Goal: Task Accomplishment & Management: Complete application form

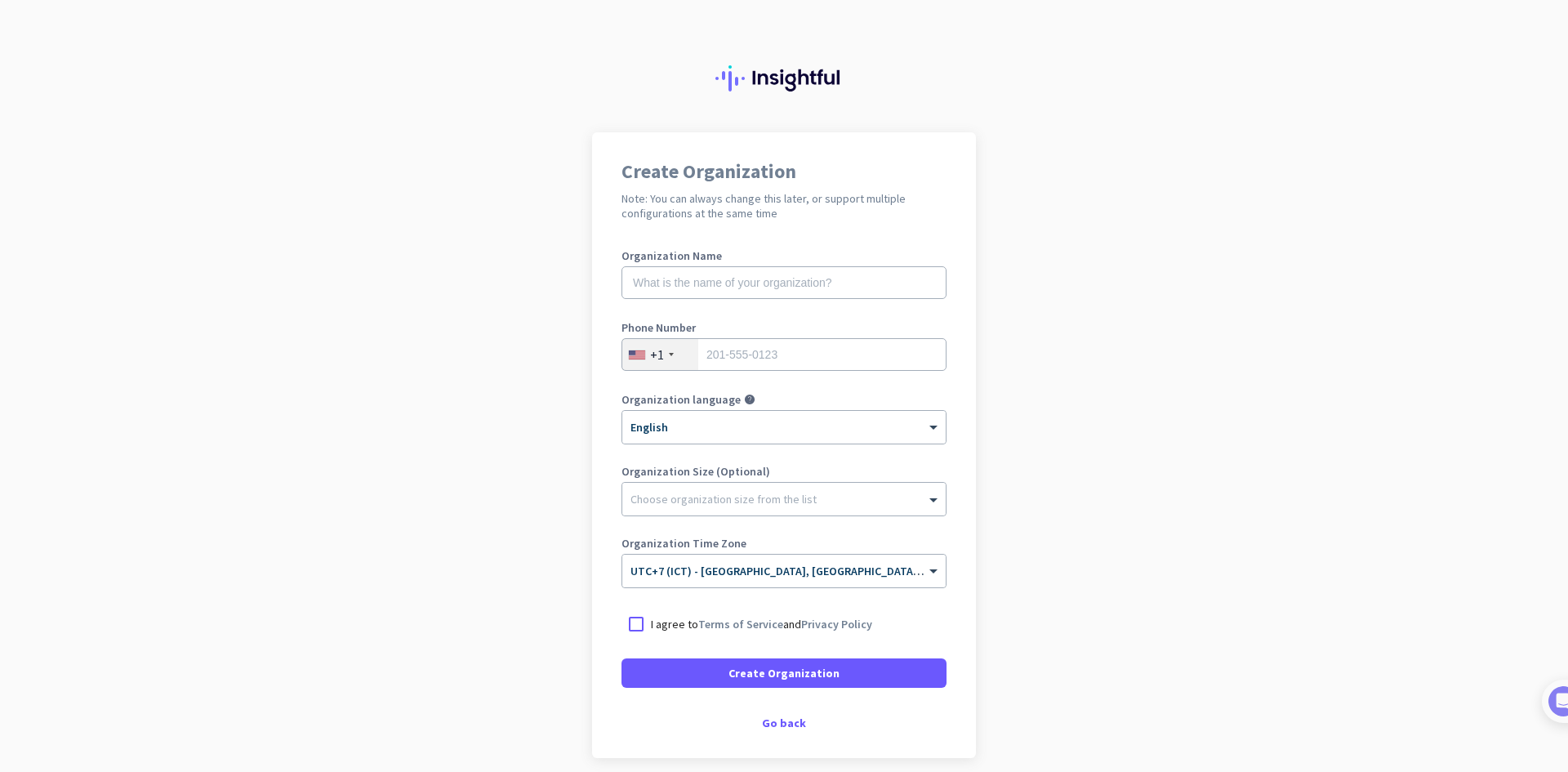
click at [1233, 299] on app-onboarding-organization "Create Organization Note: You can always change this later, or support multiple…" at bounding box center [784, 486] width 1568 height 708
click at [839, 295] on input "text" at bounding box center [784, 283] width 325 height 33
click at [838, 285] on input "text" at bounding box center [784, 283] width 325 height 33
click at [654, 354] on div "+1" at bounding box center [657, 355] width 14 height 17
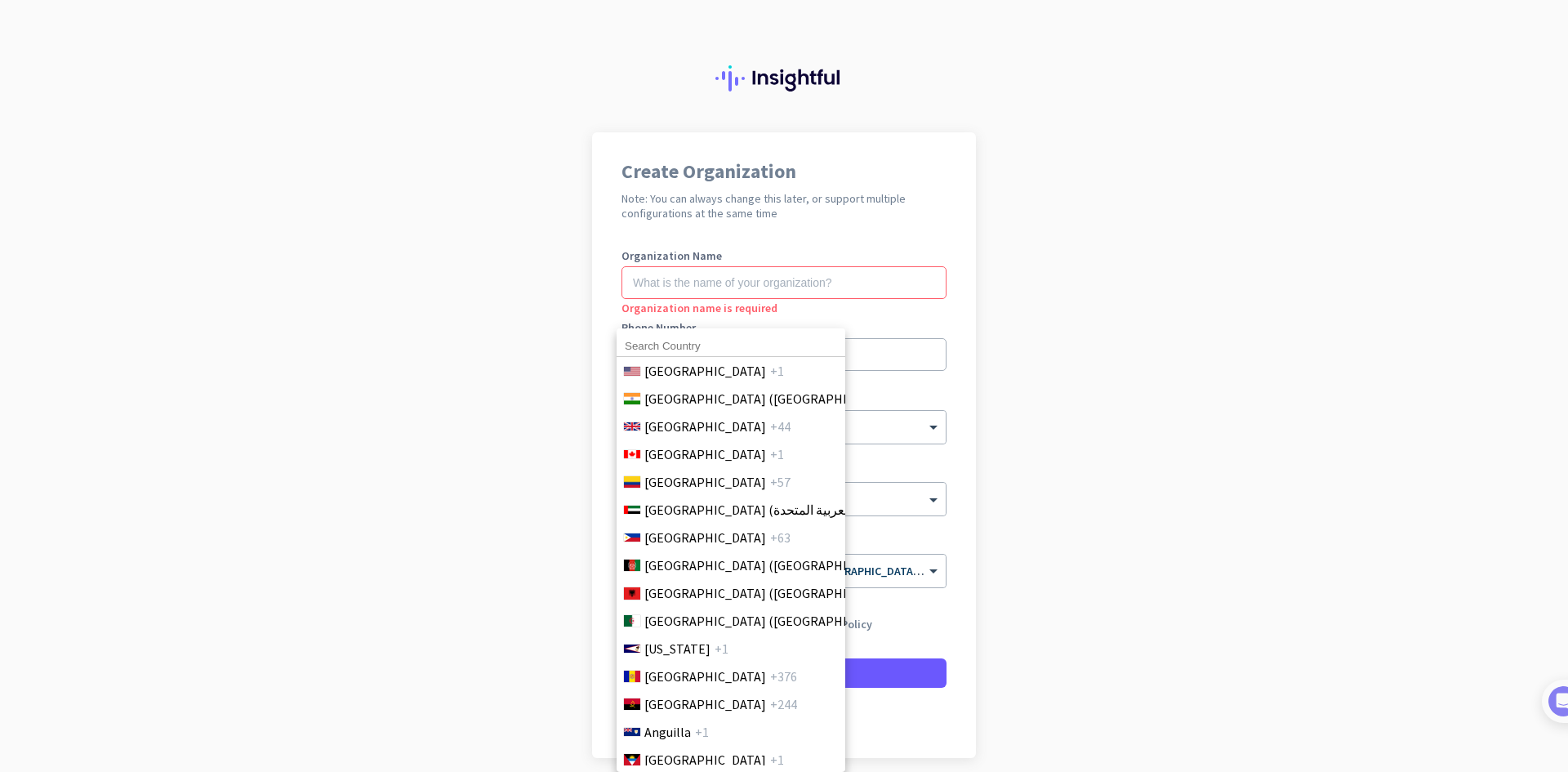
click at [729, 348] on input at bounding box center [731, 346] width 229 height 21
type input "+"
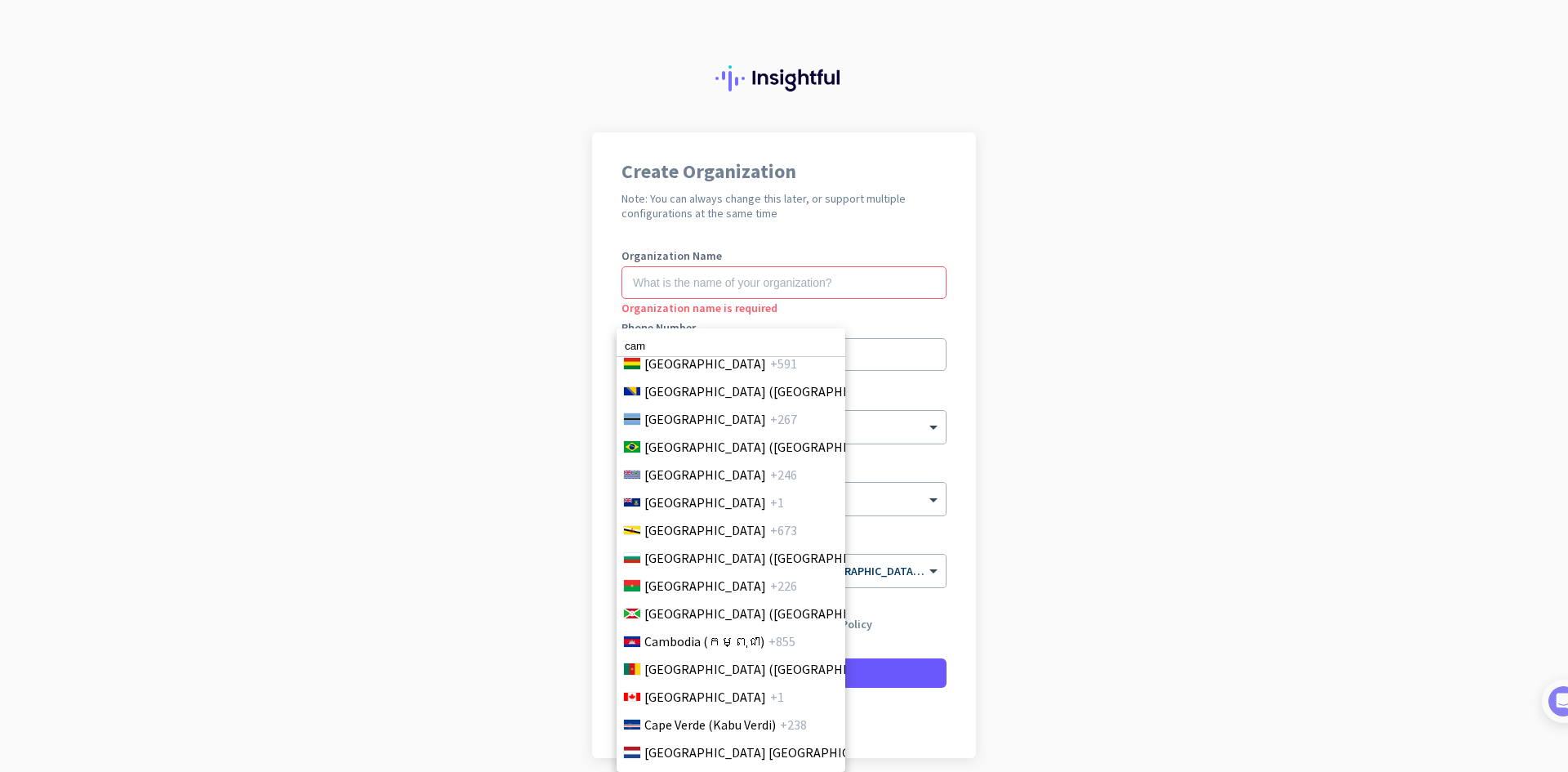
scroll to position [955, 0]
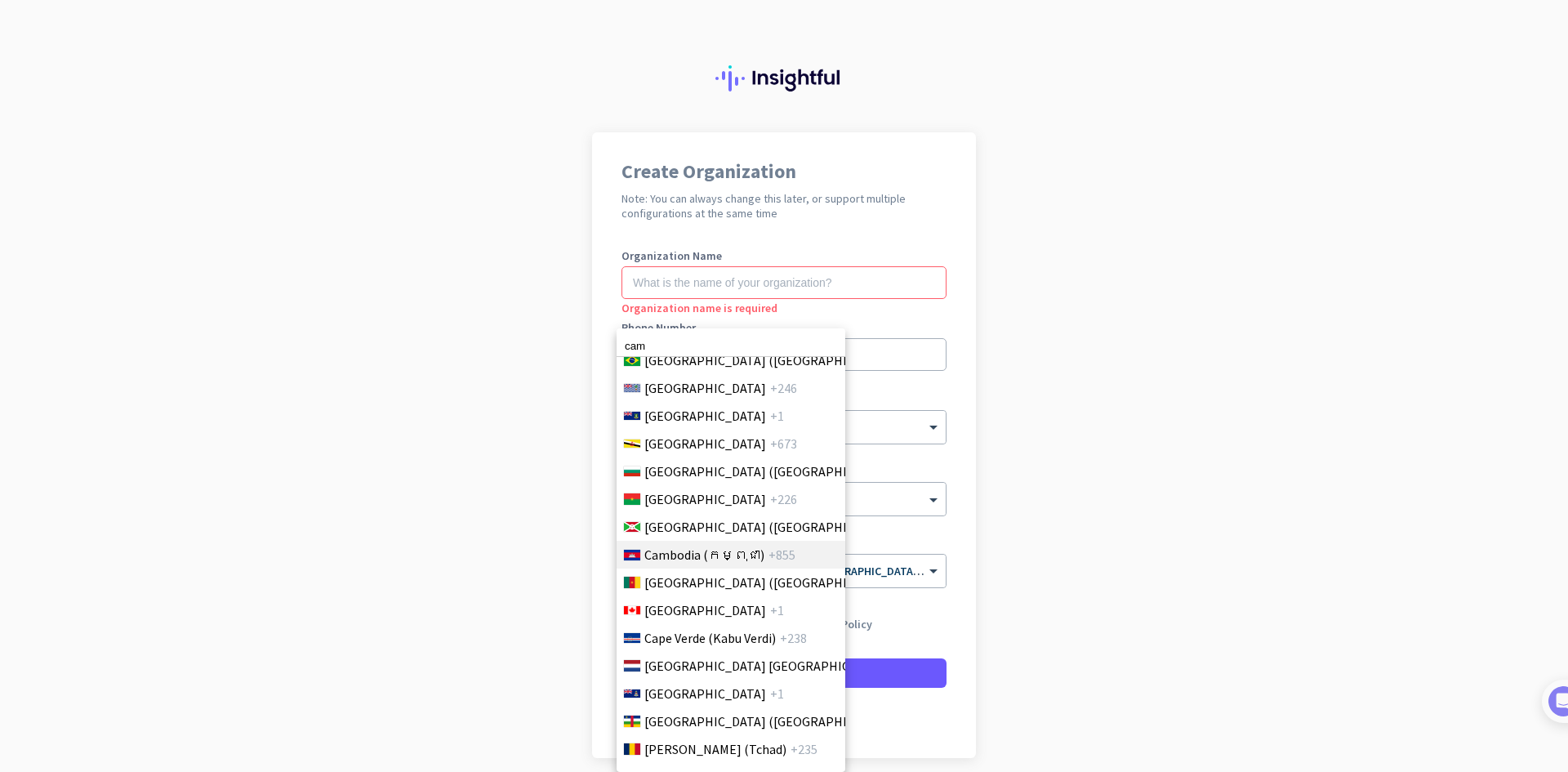
type input "cam"
click at [768, 552] on span "+855" at bounding box center [781, 554] width 27 height 20
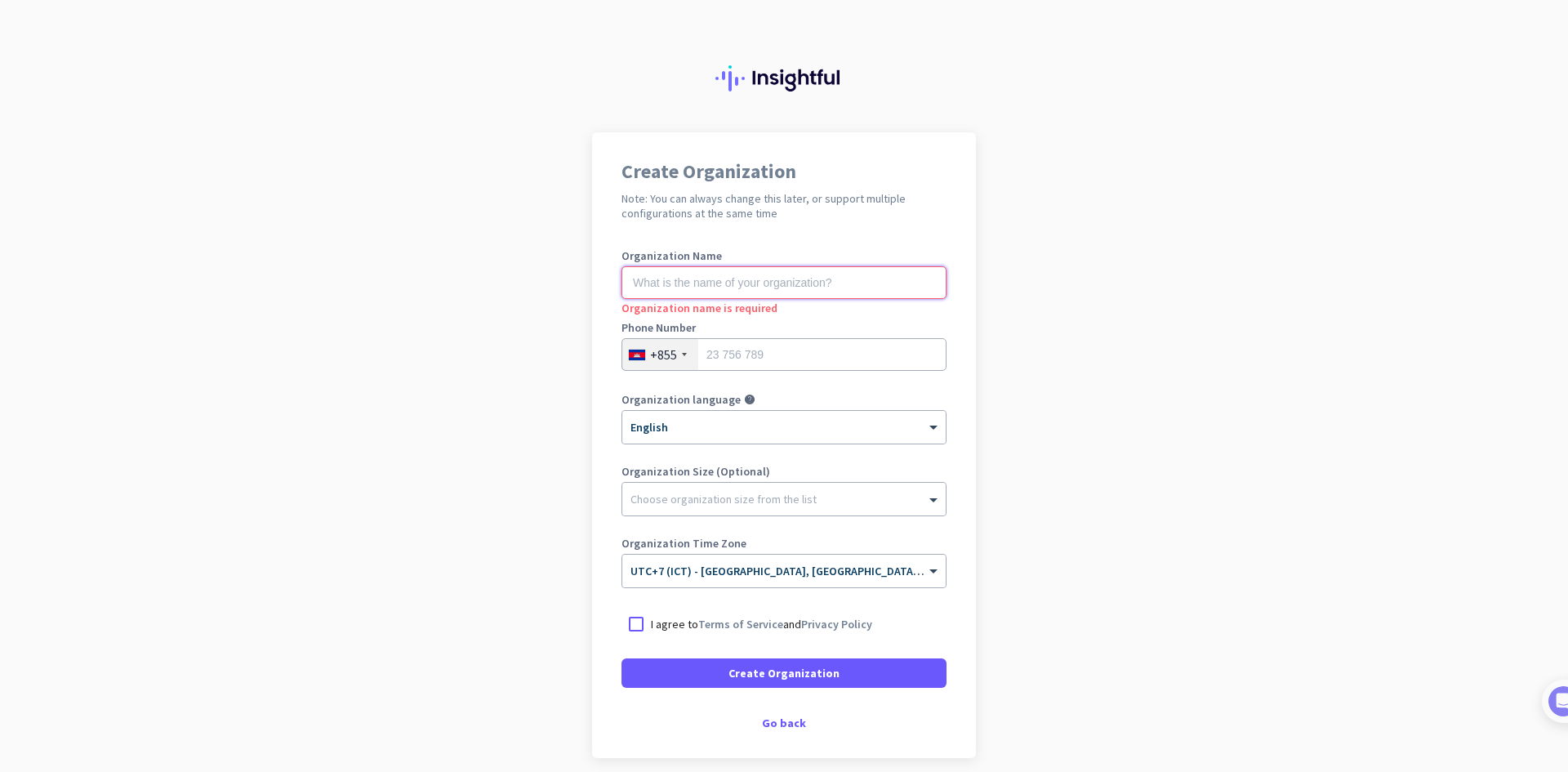
click at [772, 292] on input "text" at bounding box center [784, 283] width 325 height 33
click at [781, 281] on input "text" at bounding box center [784, 283] width 325 height 33
type input "f"
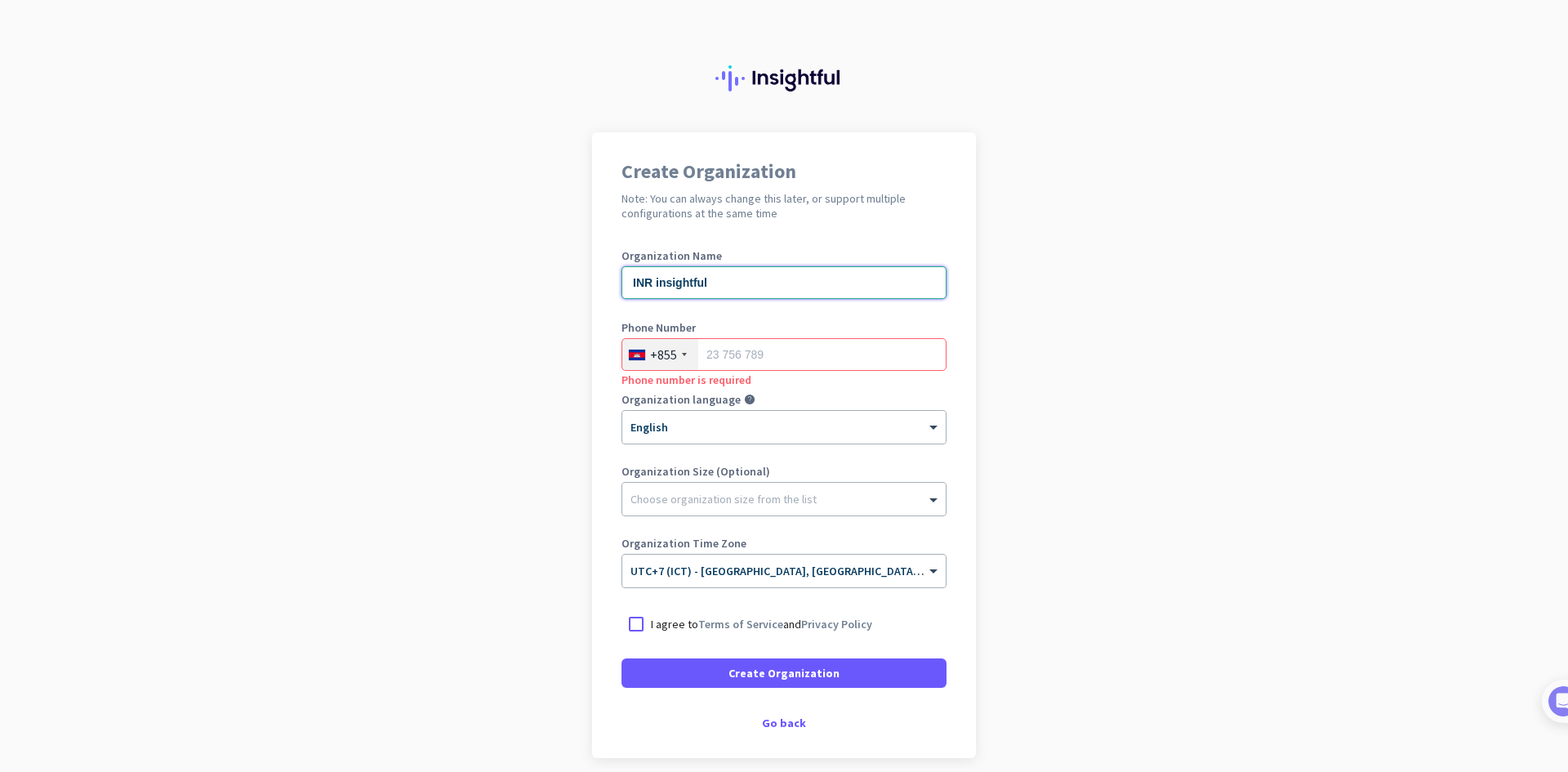
type input "INR insightful"
click at [1083, 314] on app-onboarding-organization "Create Organization Note: You can always change this later, or support multiple…" at bounding box center [784, 486] width 1568 height 708
click at [827, 356] on input "tel" at bounding box center [784, 355] width 325 height 33
type input "717438034"
click at [1233, 371] on app-onboarding-organization "Create Organization Note: You can always change this later, or support multiple…" at bounding box center [784, 486] width 1568 height 708
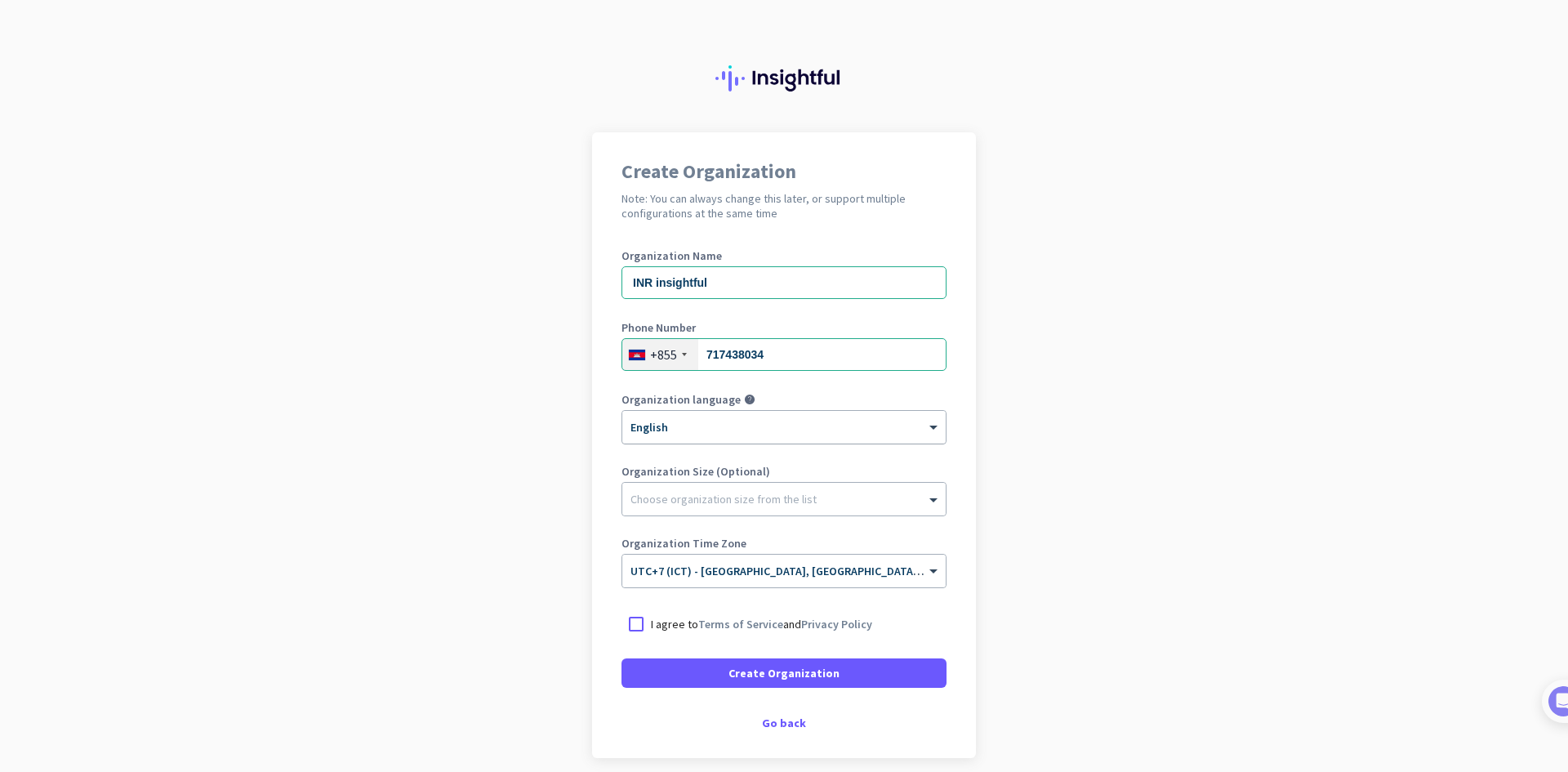
click at [851, 434] on div "× English" at bounding box center [774, 428] width 303 height 14
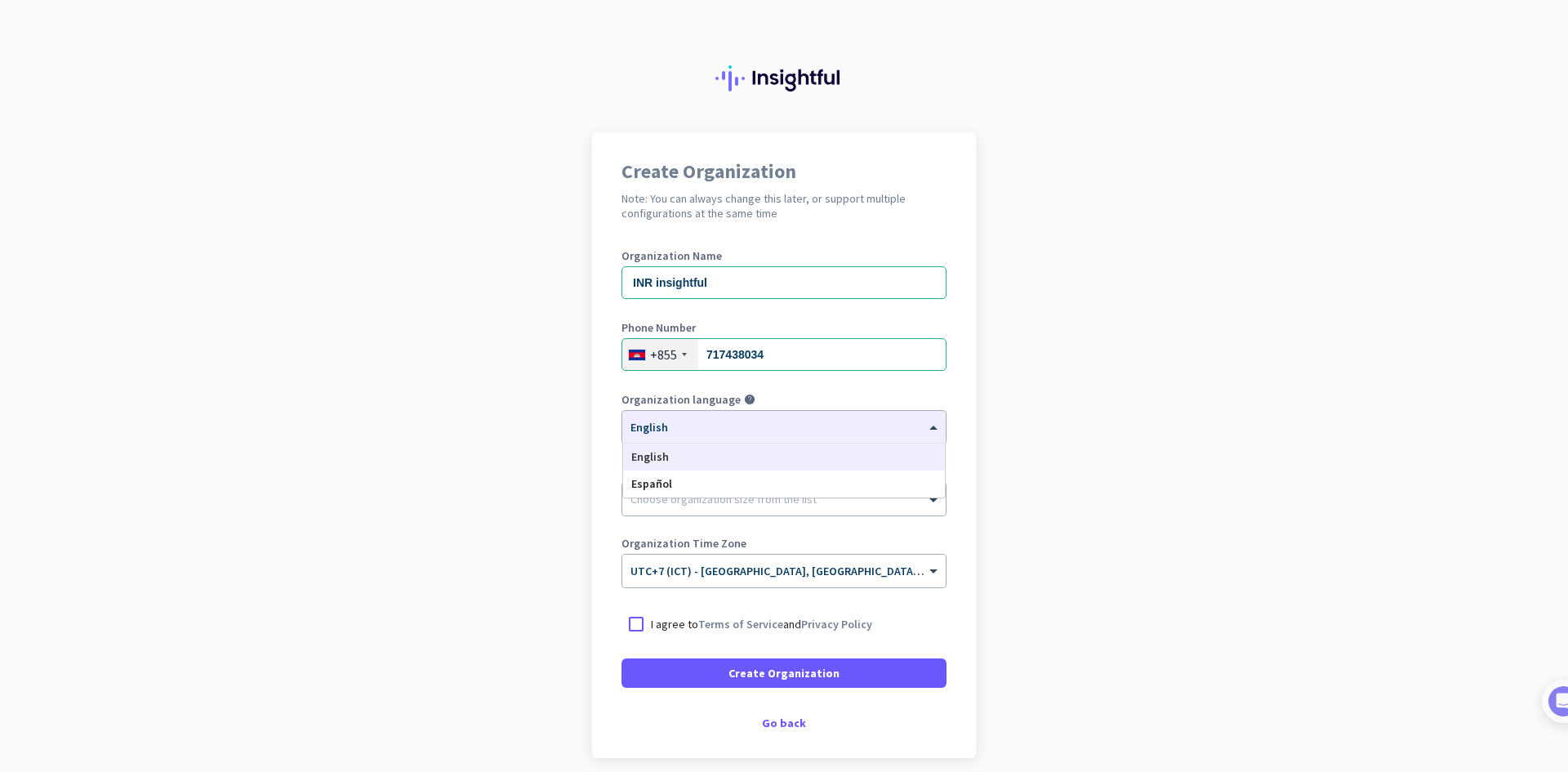
click at [1187, 379] on app-onboarding-organization "Create Organization Note: You can always change this later, or support multiple…" at bounding box center [784, 486] width 1568 height 708
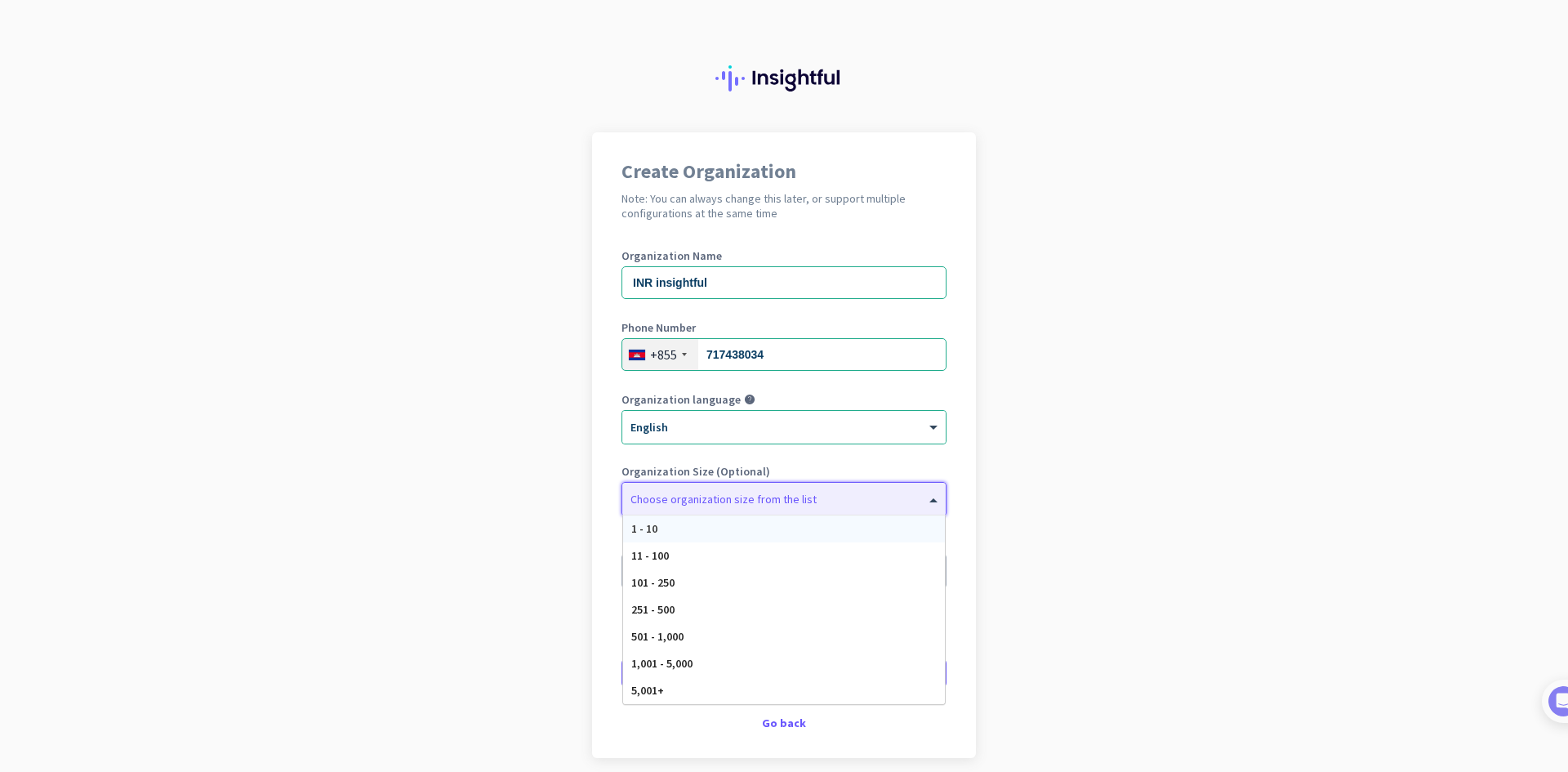
click at [759, 499] on div at bounding box center [784, 495] width 323 height 17
click at [746, 533] on div "1 - 10" at bounding box center [784, 529] width 321 height 27
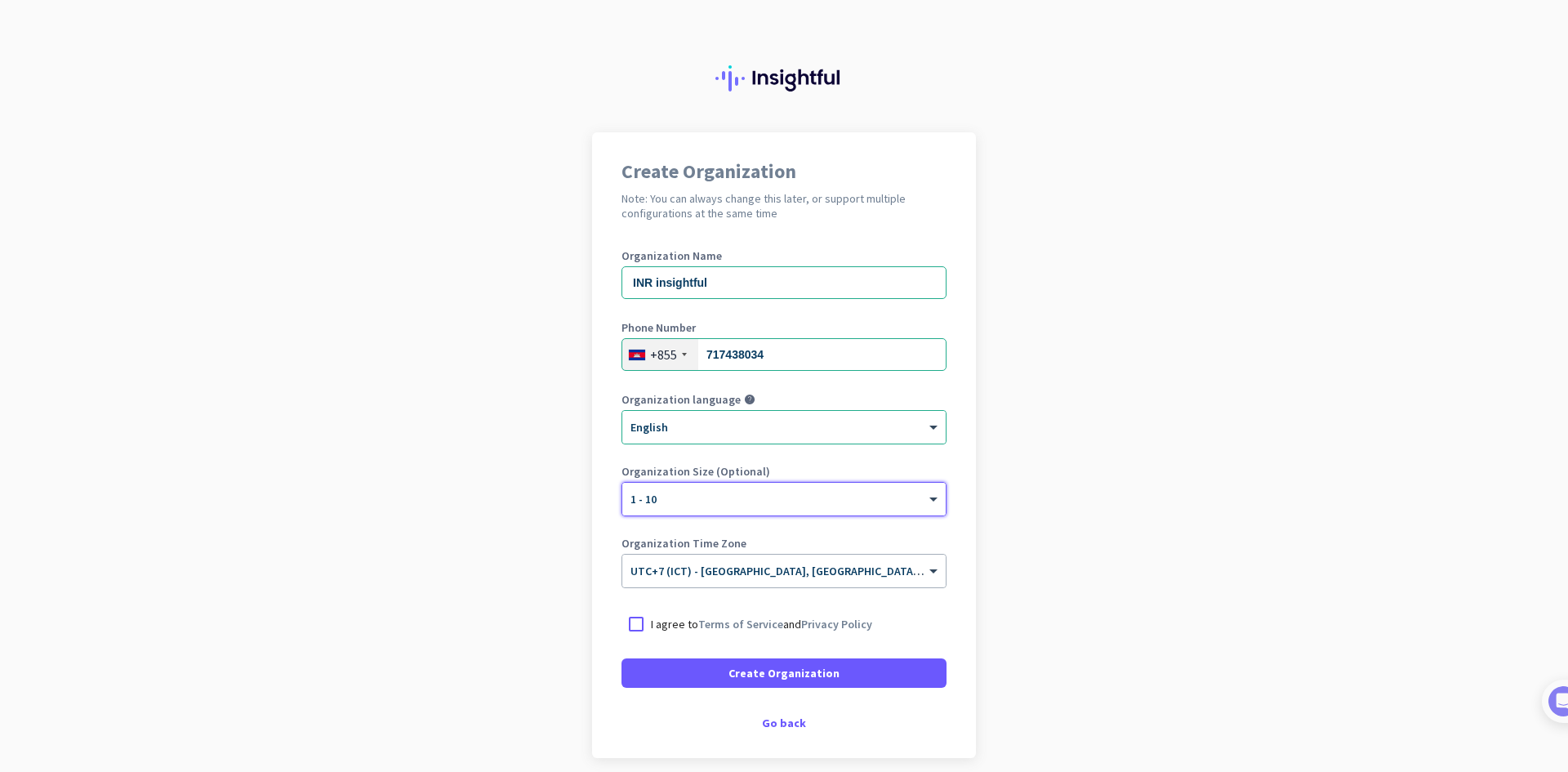
click at [1141, 497] on app-onboarding-organization "Create Organization Note: You can always change this later, or support multiple…" at bounding box center [784, 486] width 1568 height 708
click at [803, 508] on div "× 1 - 10" at bounding box center [784, 499] width 323 height 33
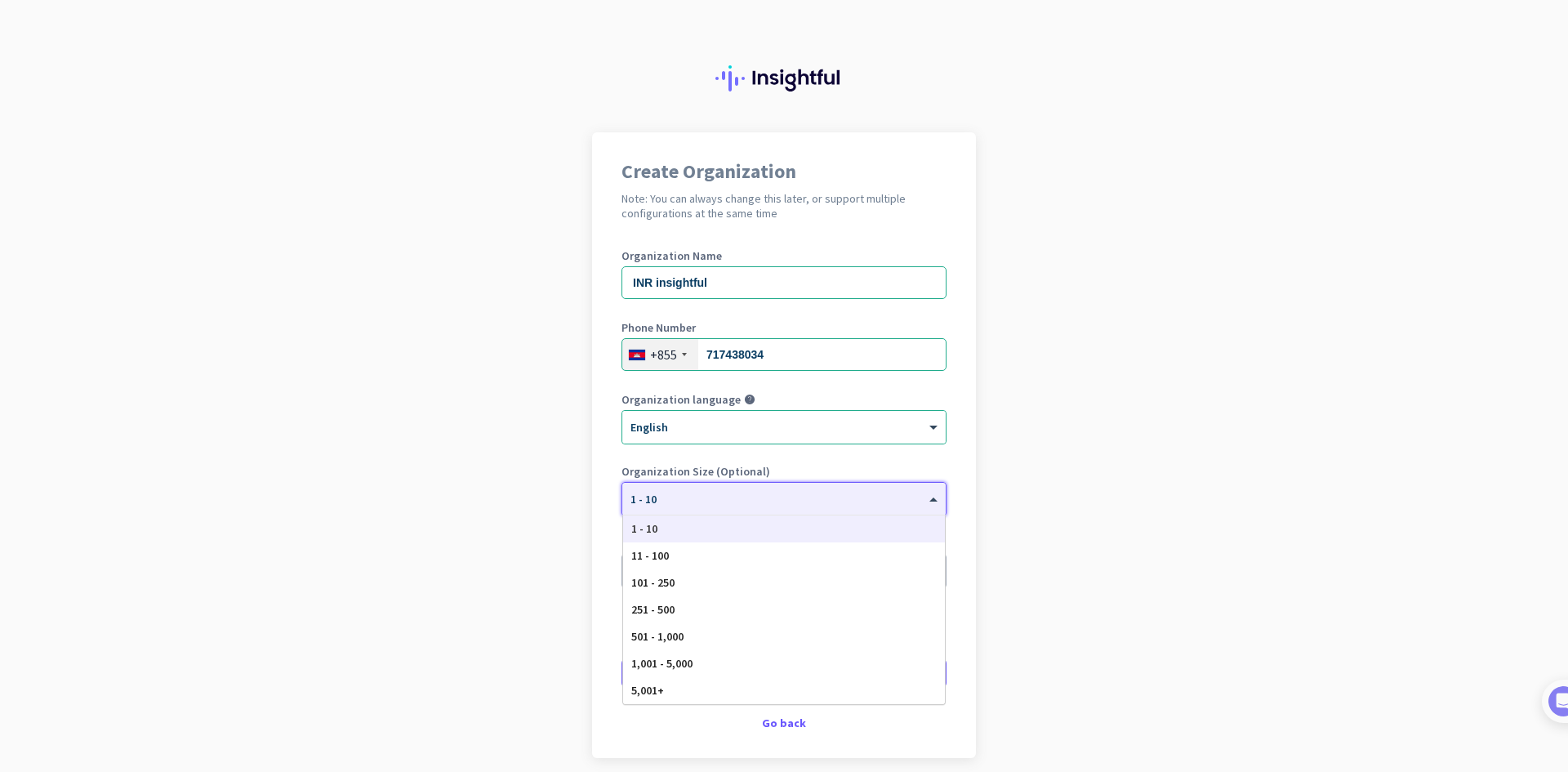
click at [1112, 497] on app-onboarding-organization "Create Organization Note: You can always change this later, or support multiple…" at bounding box center [784, 486] width 1568 height 708
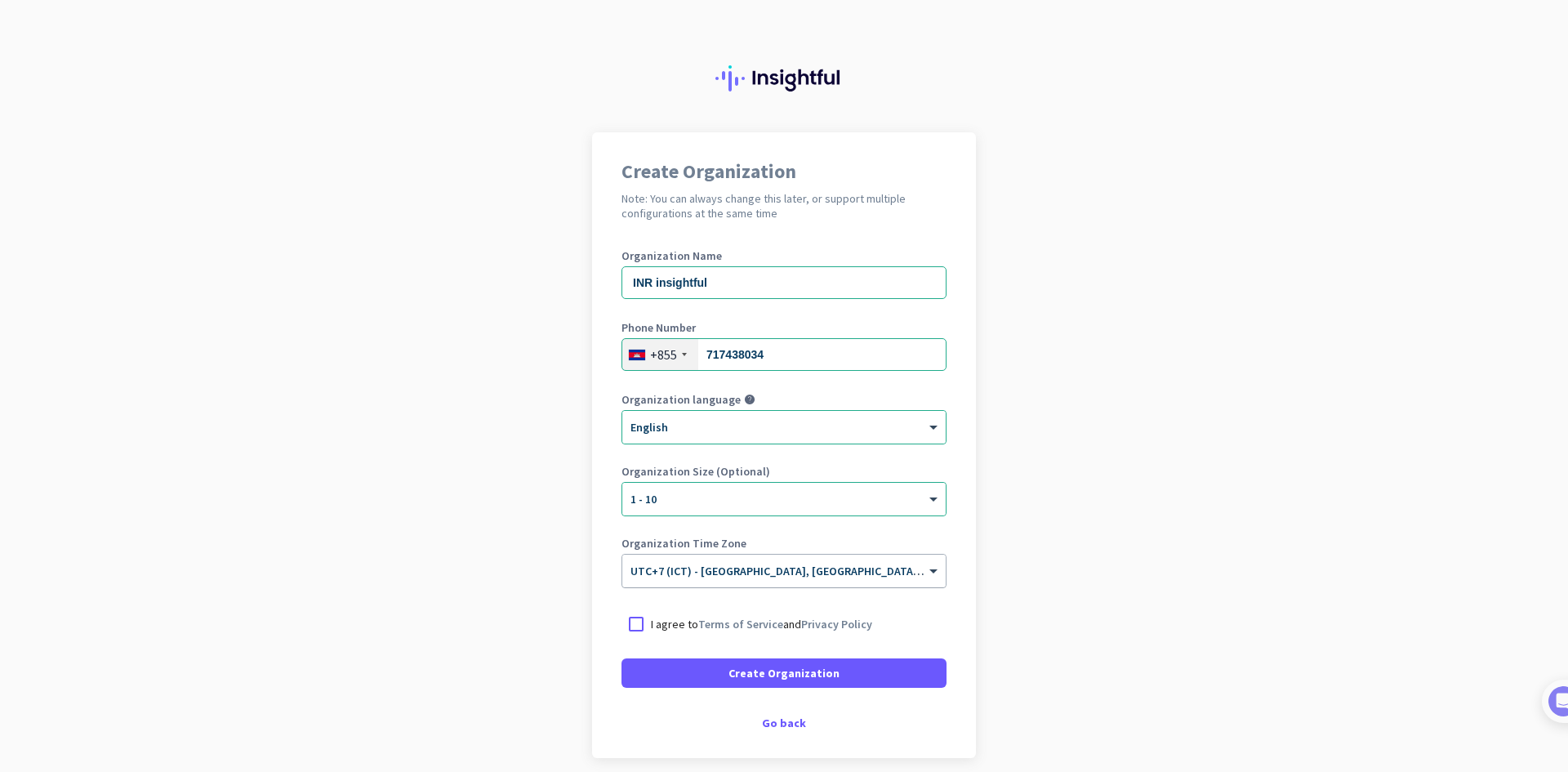
click at [826, 577] on span "UTC+7 (ICT) - [GEOGRAPHIC_DATA], [GEOGRAPHIC_DATA], [GEOGRAPHIC_DATA], [GEOGRAP…" at bounding box center [885, 571] width 509 height 15
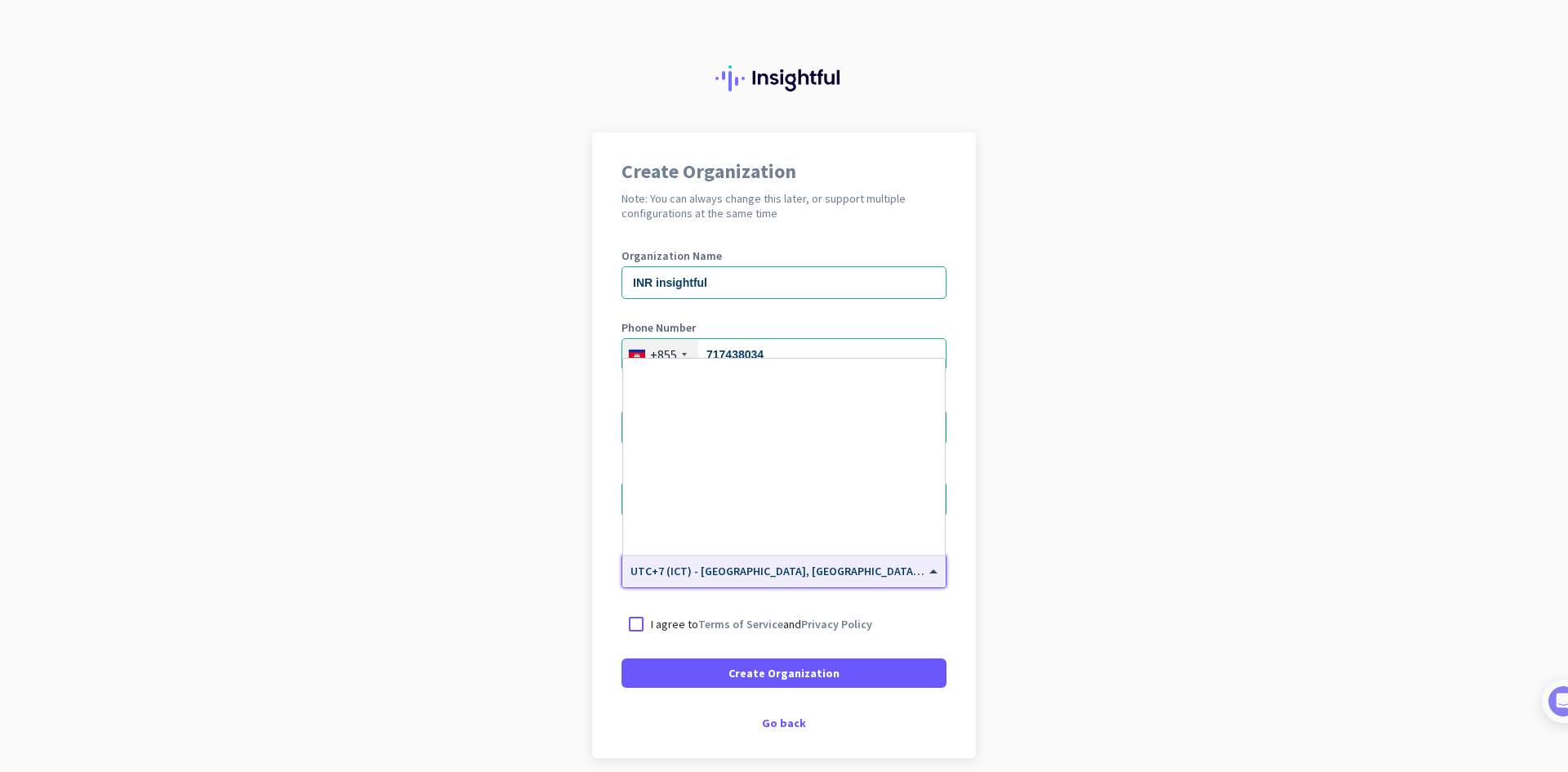
scroll to position [6903, 0]
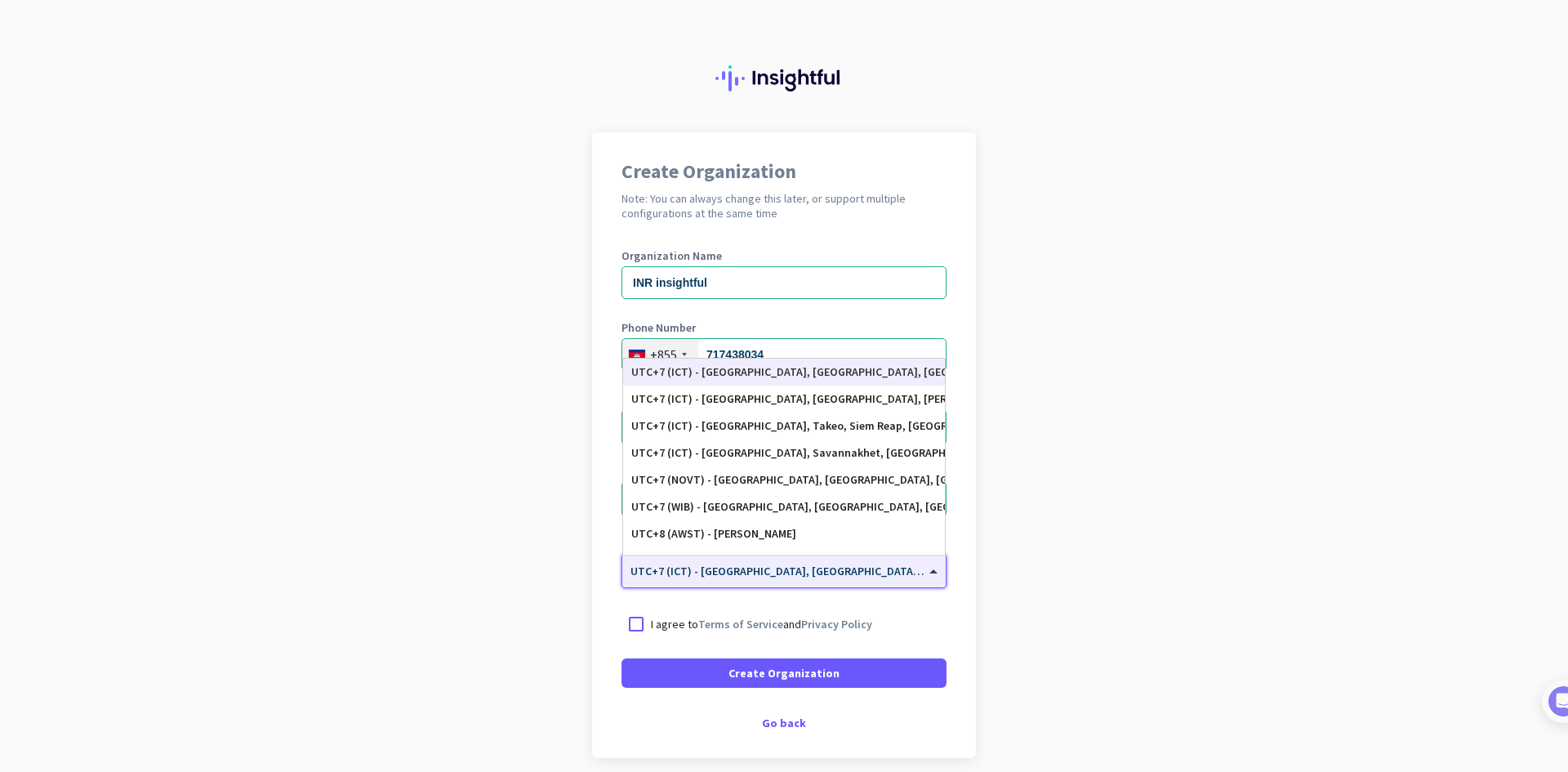
click at [1066, 579] on app-onboarding-organization "Create Organization Note: You can always change this later, or support multiple…" at bounding box center [784, 486] width 1568 height 708
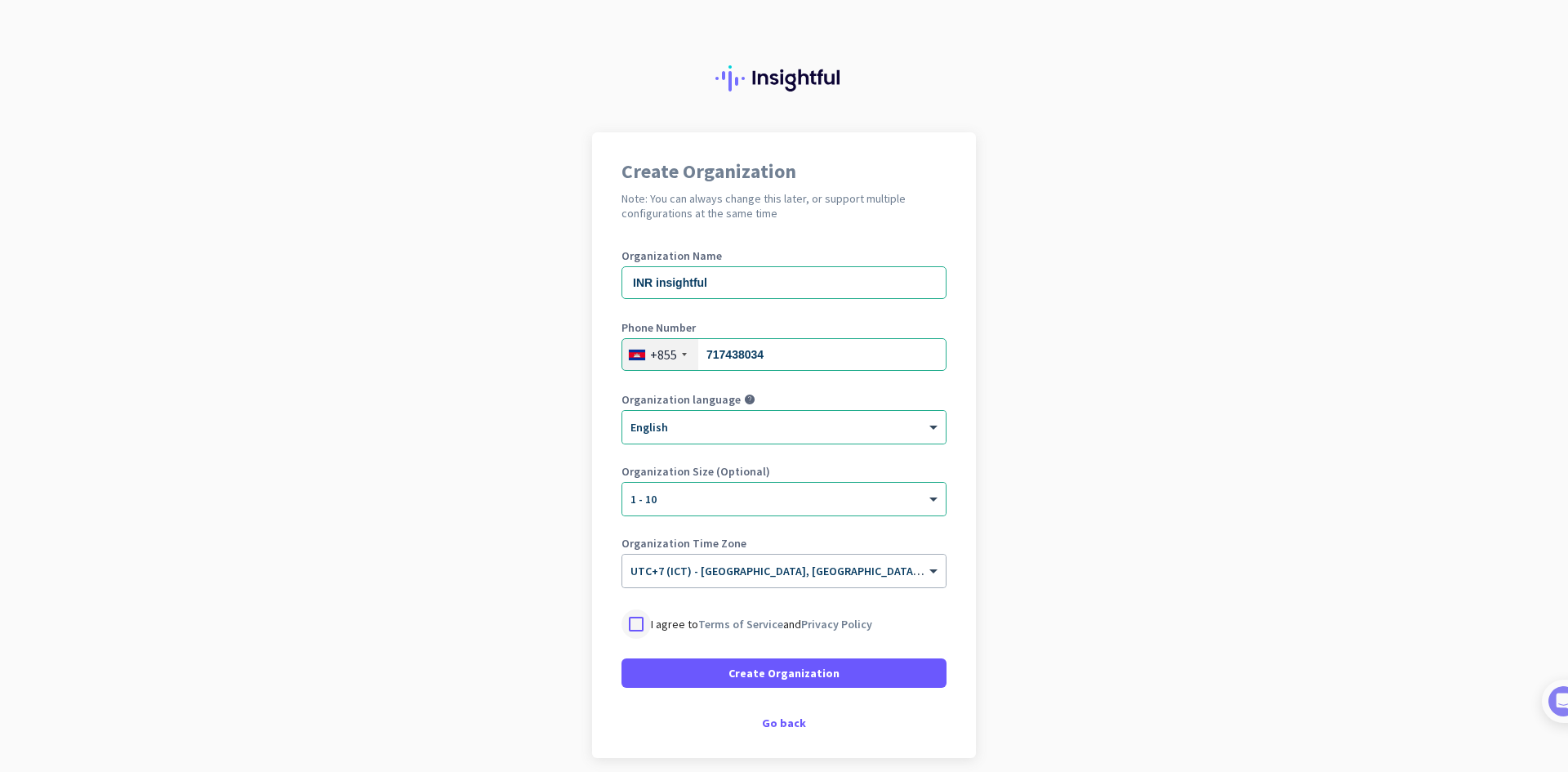
click at [634, 620] on div at bounding box center [637, 625] width 30 height 30
click at [1052, 612] on app-onboarding-organization "Create Organization Note: You can always change this later, or support multiple…" at bounding box center [784, 486] width 1568 height 708
click at [868, 675] on span at bounding box center [784, 673] width 325 height 39
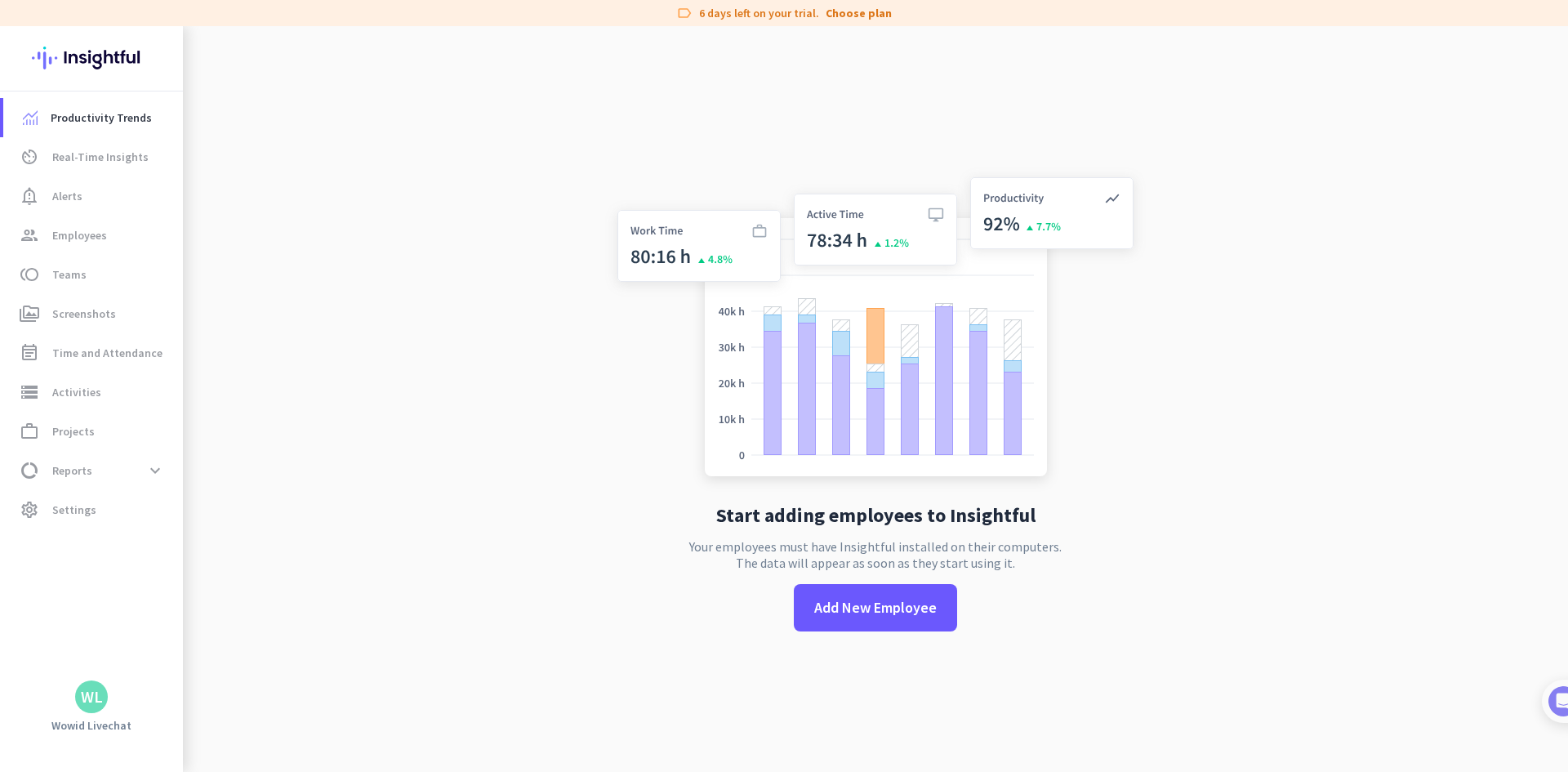
click at [1332, 445] on app-no-employees "Start adding employees to Insightful Your employees must have Insightful instal…" at bounding box center [875, 412] width 1385 height 772
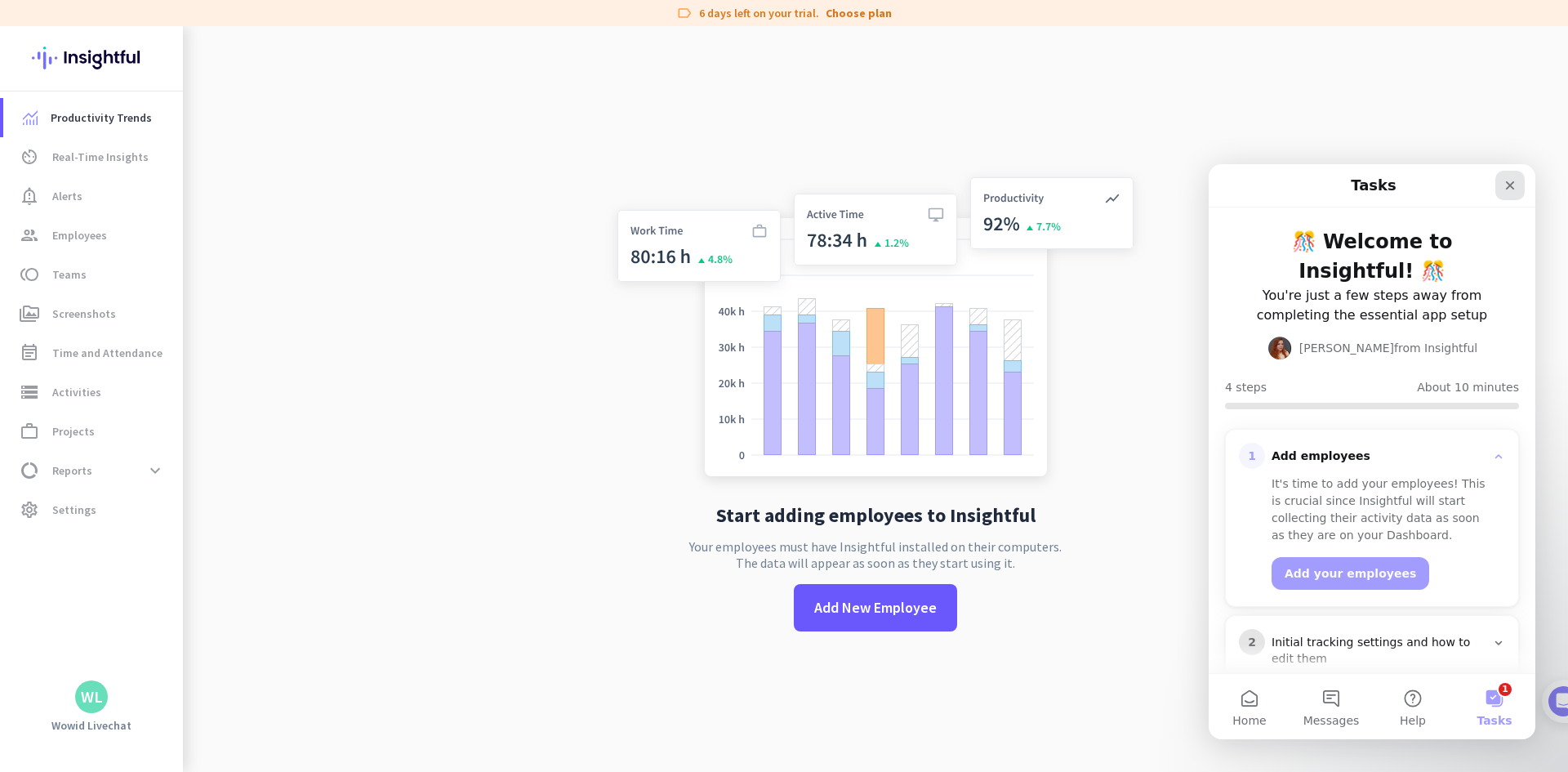
click at [1516, 184] on icon "Close" at bounding box center [1510, 185] width 13 height 13
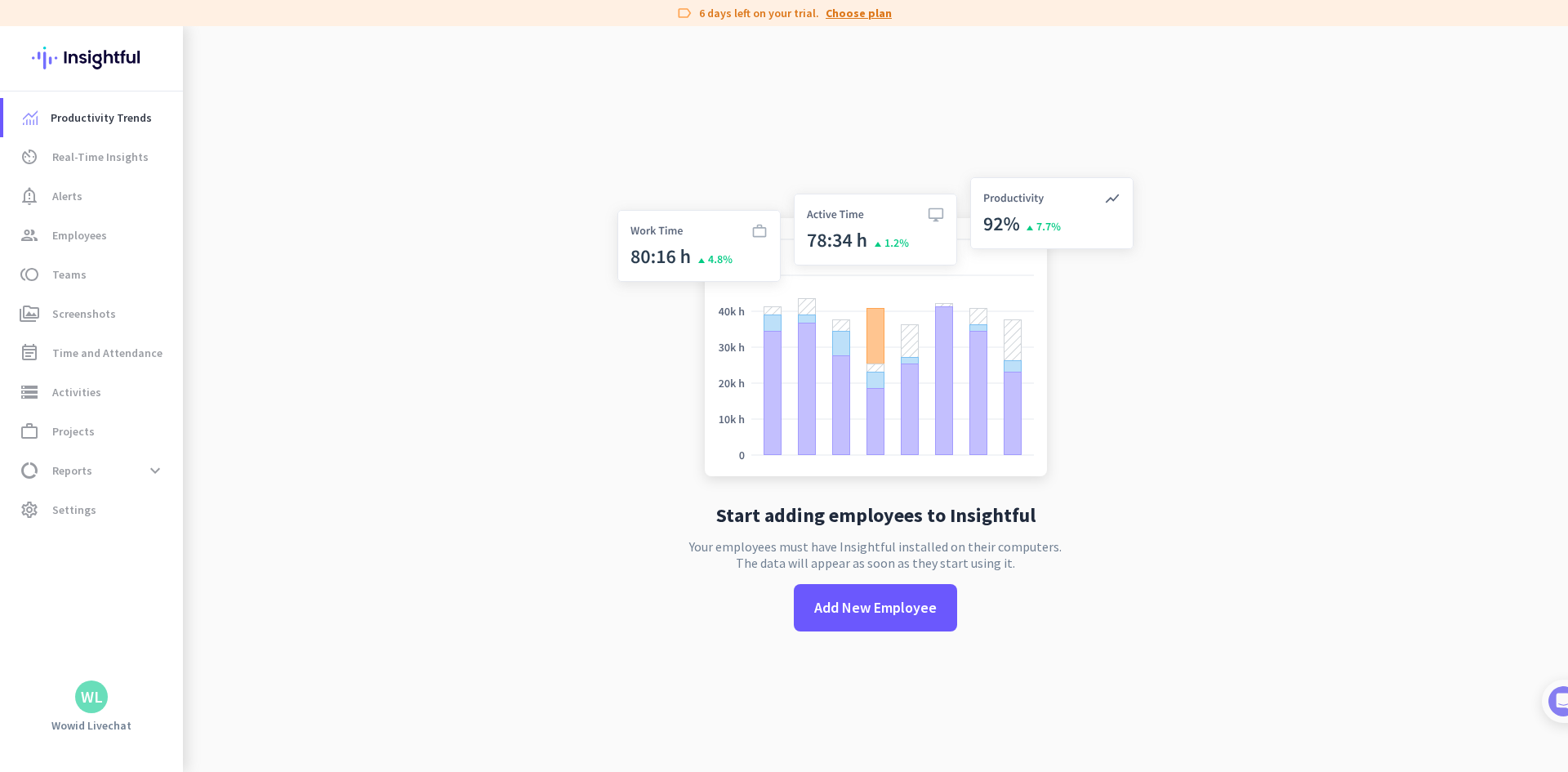
click at [850, 10] on link "Choose plan" at bounding box center [859, 13] width 66 height 17
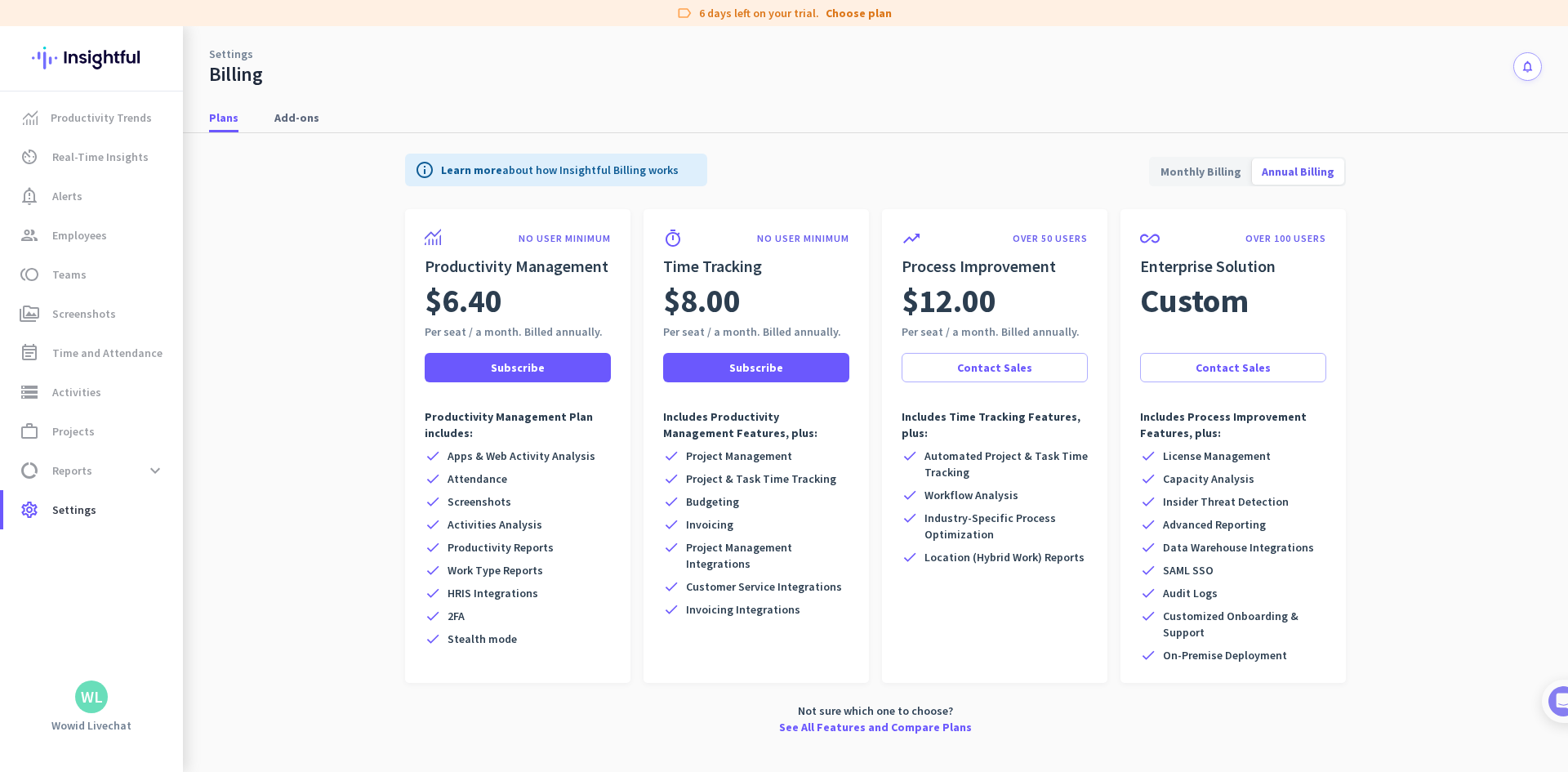
click at [1188, 177] on span "Monthly Billing" at bounding box center [1200, 171] width 100 height 39
click at [955, 66] on div "Settings Billing notifications" at bounding box center [875, 56] width 1385 height 60
click at [965, 1] on div "label 6 days left on your trial. Choose plan" at bounding box center [784, 13] width 1568 height 26
